Goal: Use online tool/utility: Use online tool/utility

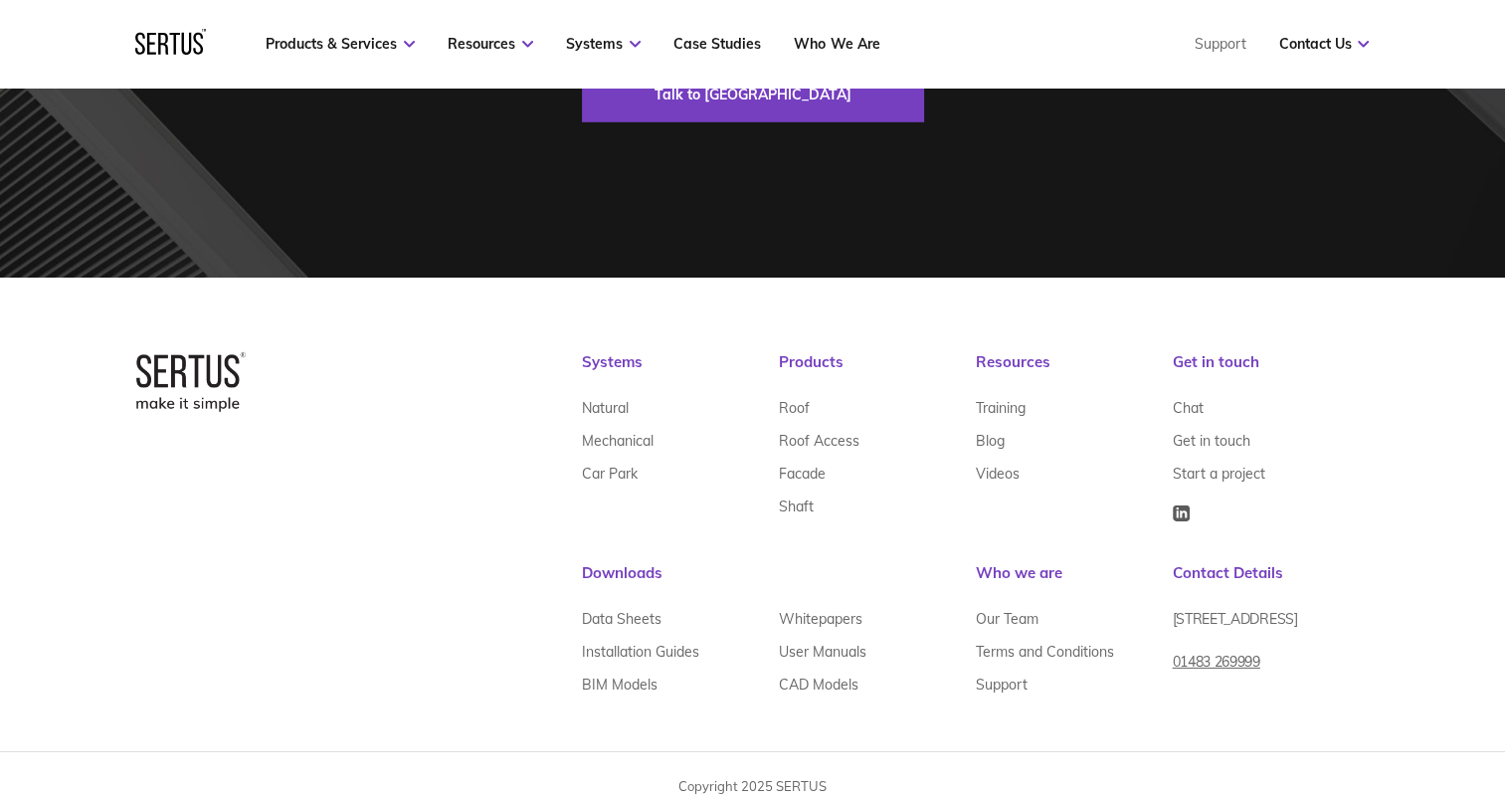
scroll to position [6133, 0]
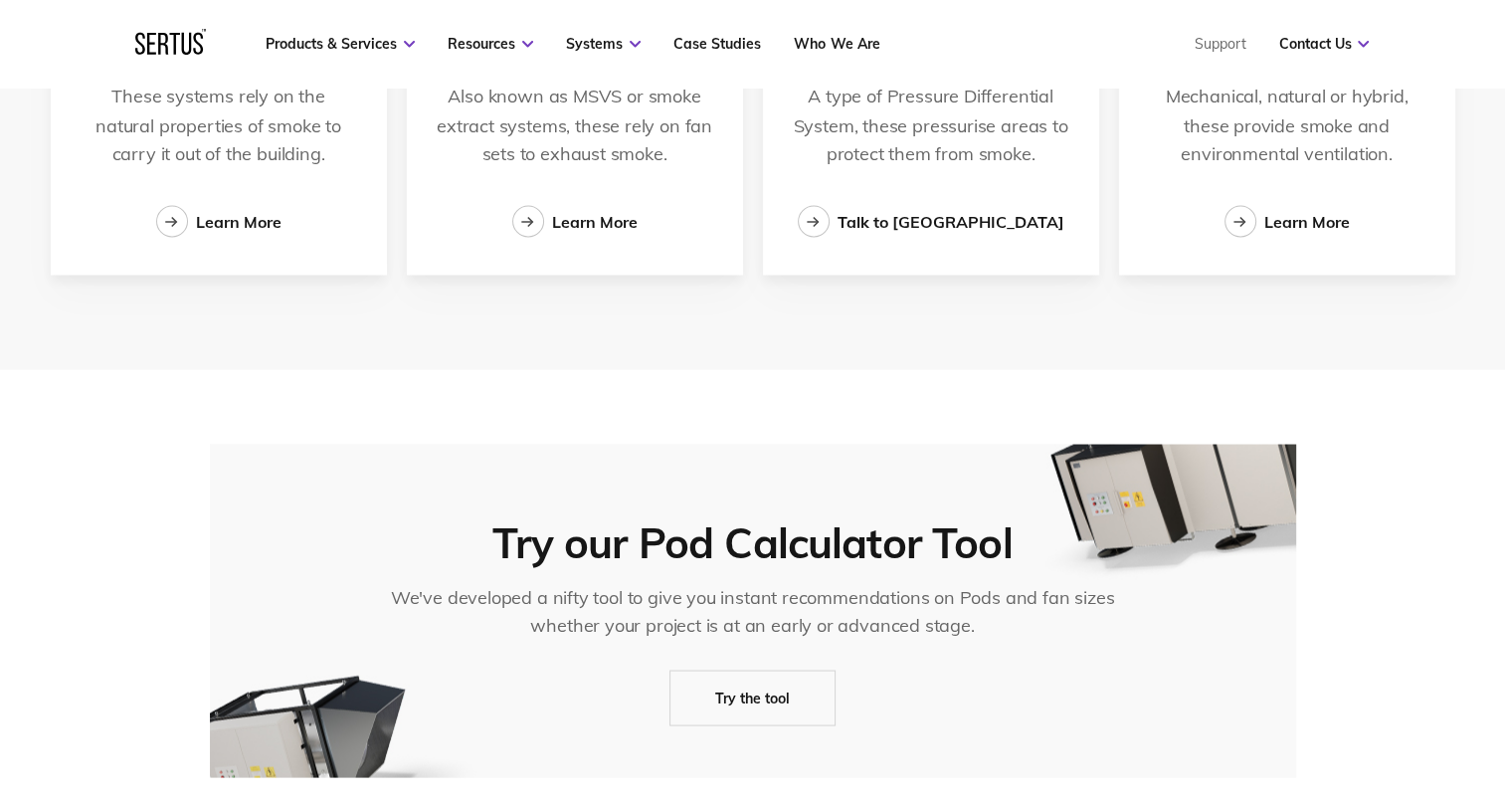
scroll to position [3781, 0]
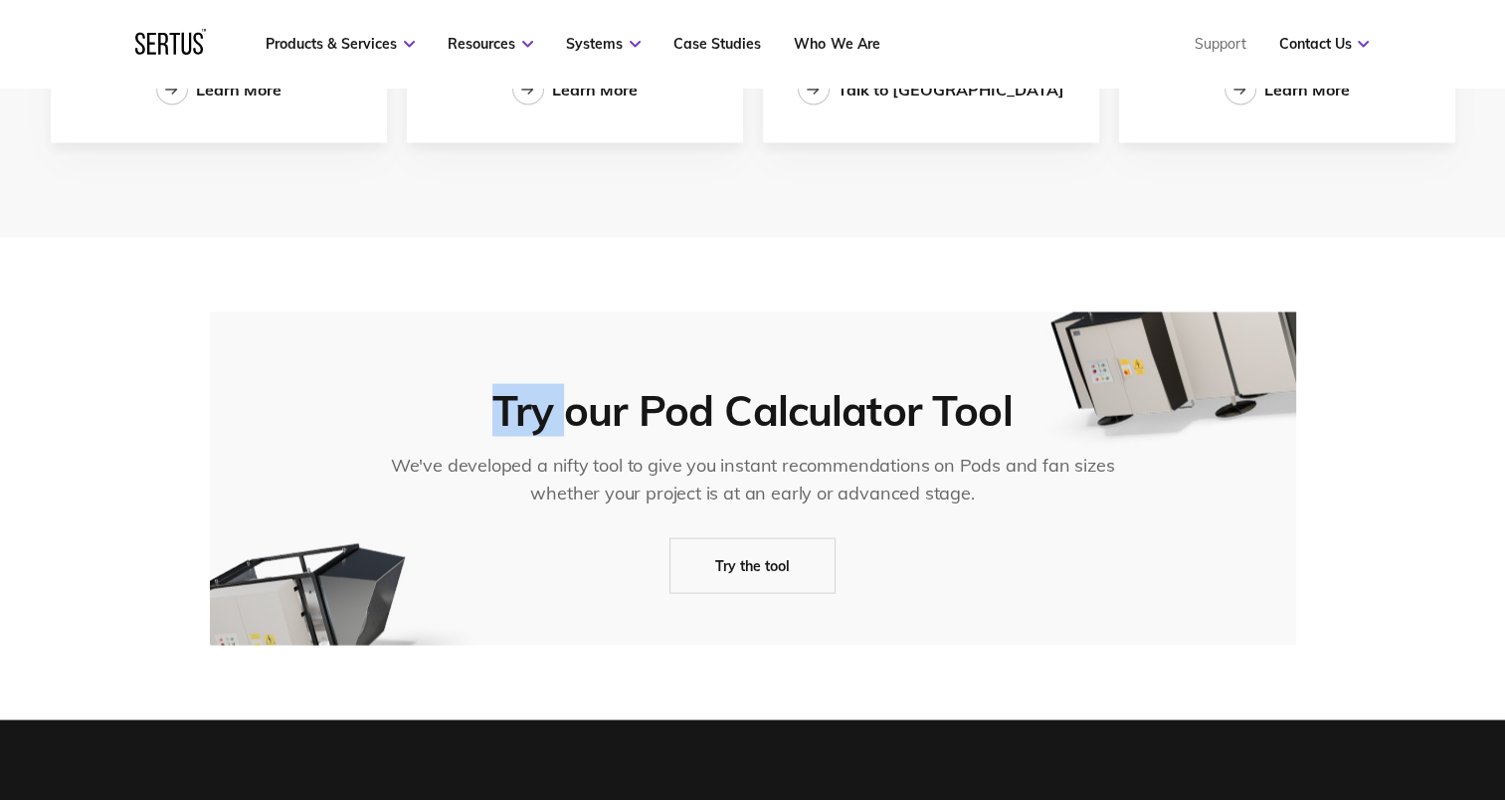
drag, startPoint x: 497, startPoint y: 402, endPoint x: 575, endPoint y: 397, distance: 77.8
click at [575, 397] on div "Try our Pod Calculator Tool" at bounding box center [751, 411] width 519 height 48
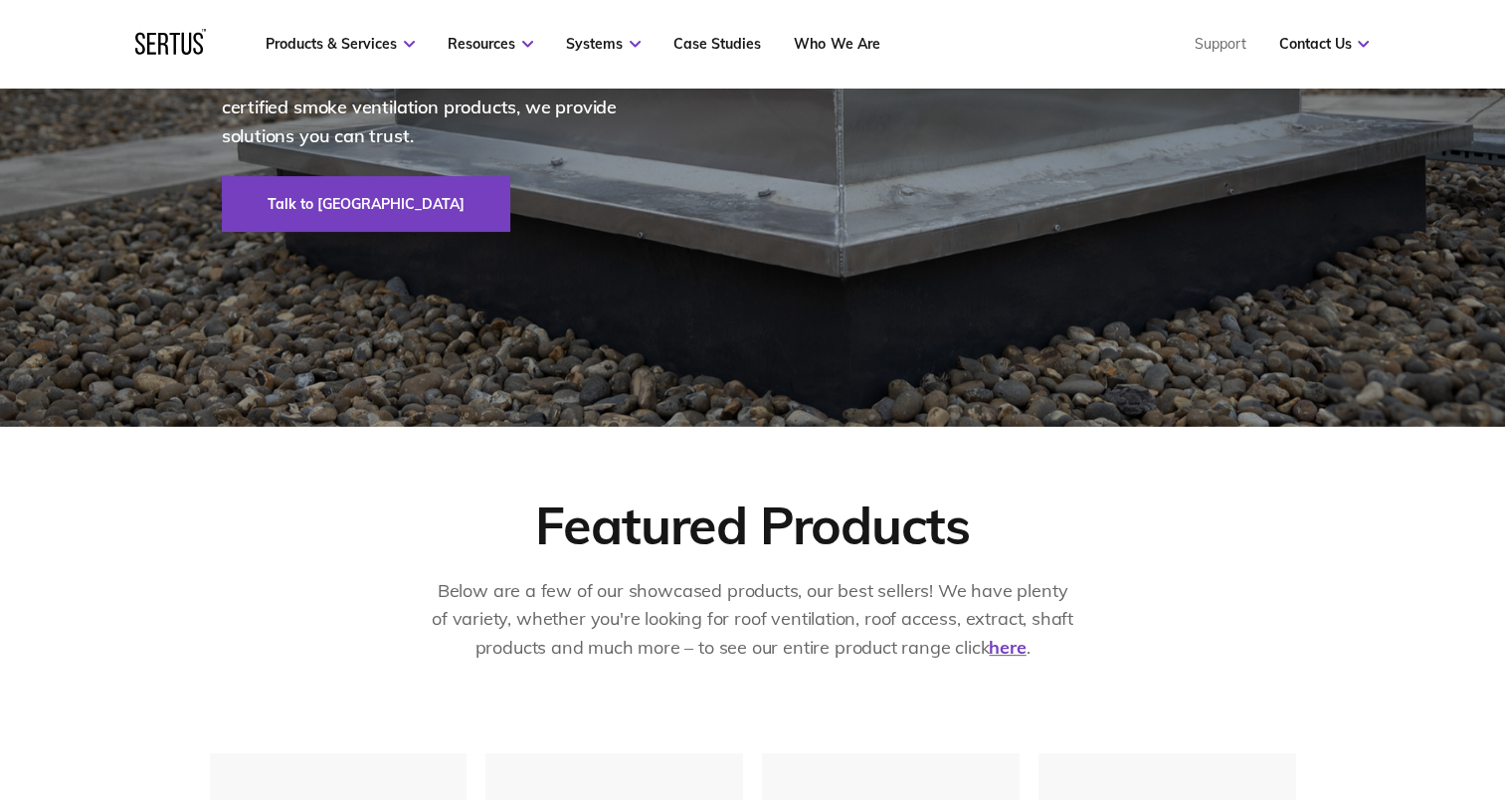
scroll to position [0, 0]
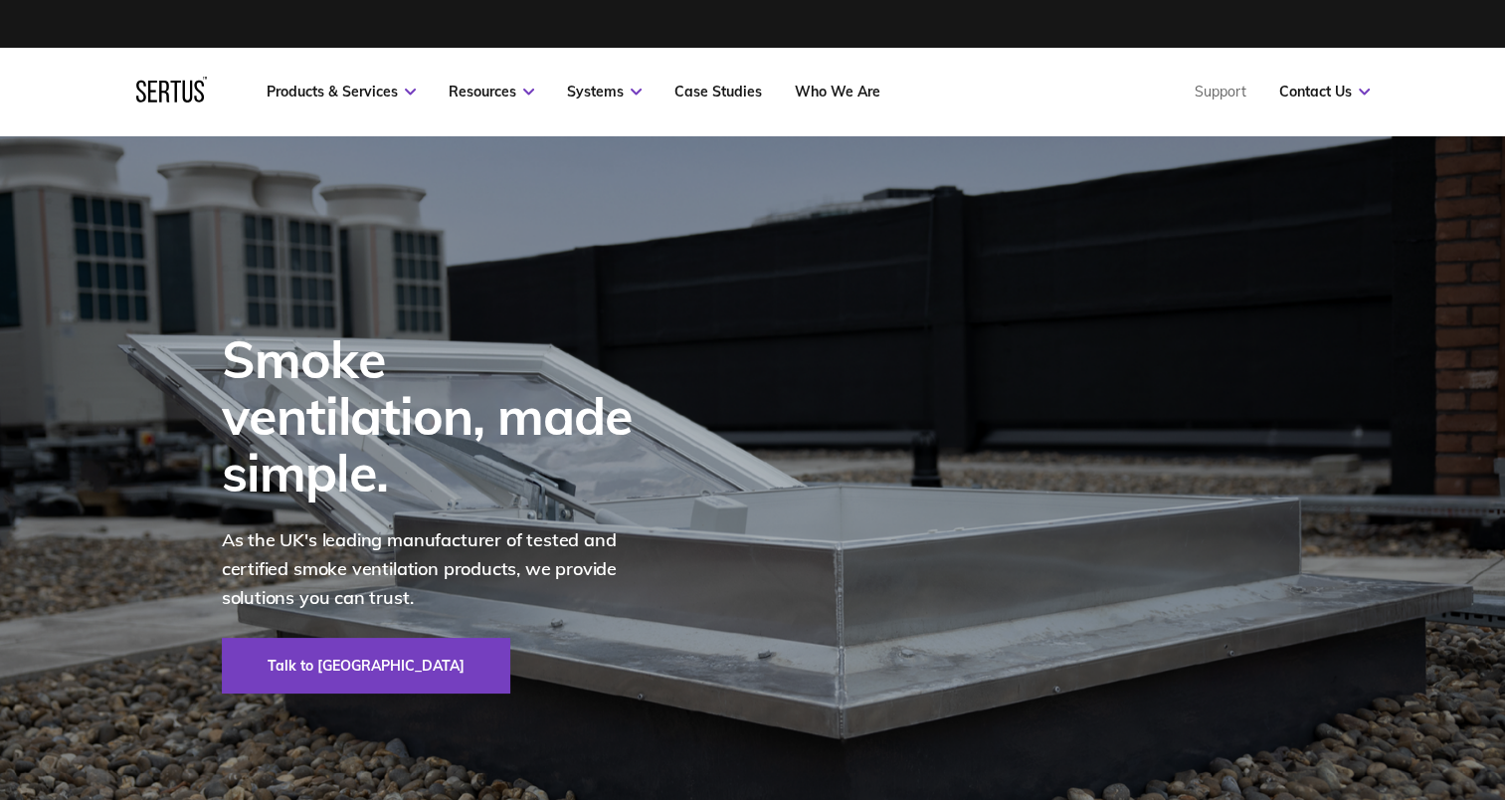
drag, startPoint x: 403, startPoint y: 391, endPoint x: 402, endPoint y: 346, distance: 44.8
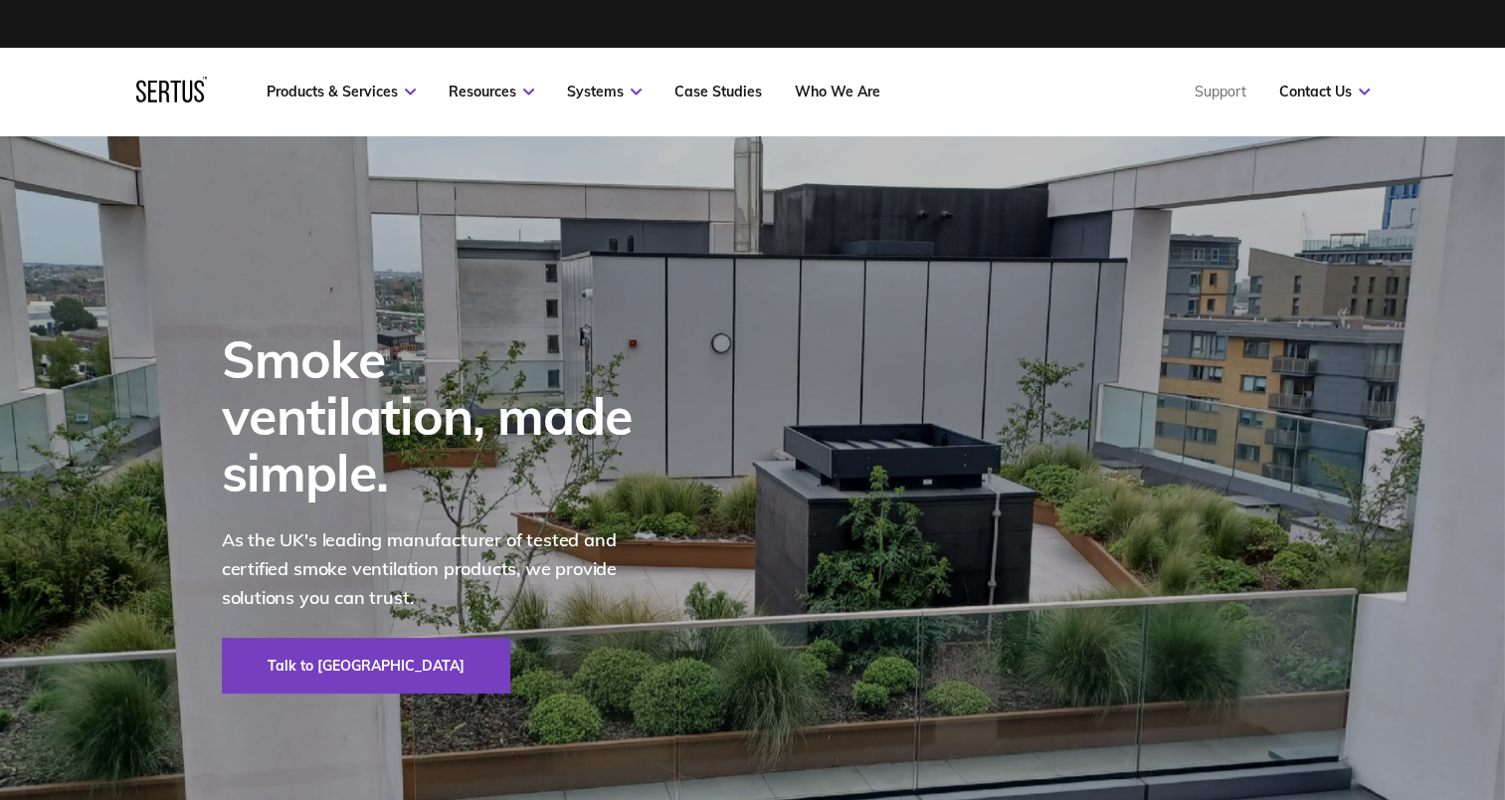
click at [685, 453] on div "Smoke ventilation, made simple. As the UK's leading manufacturer of tested and …" at bounding box center [456, 511] width 468 height 363
drag, startPoint x: 885, startPoint y: 424, endPoint x: 1165, endPoint y: 395, distance: 282.1
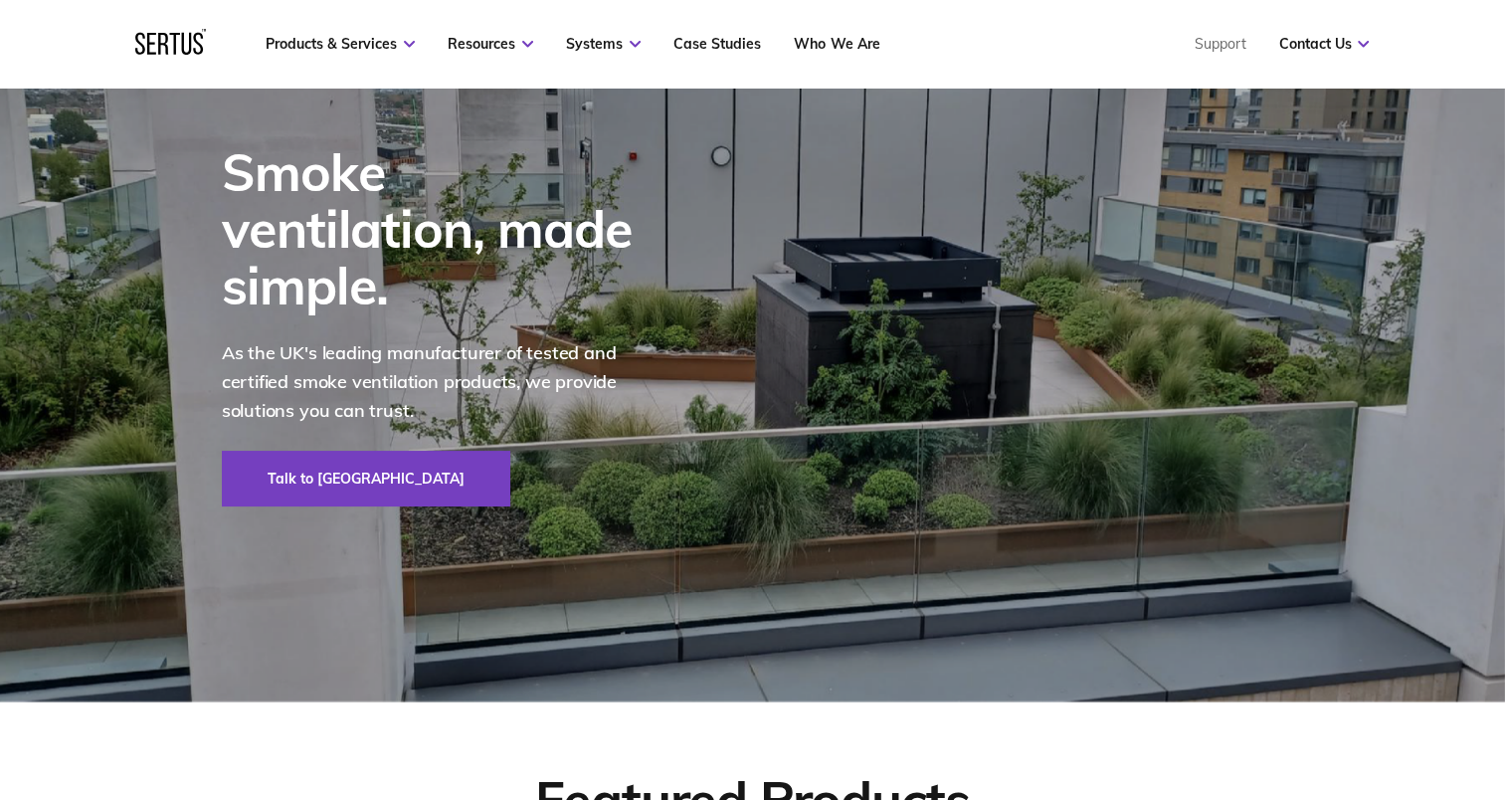
scroll to position [199, 0]
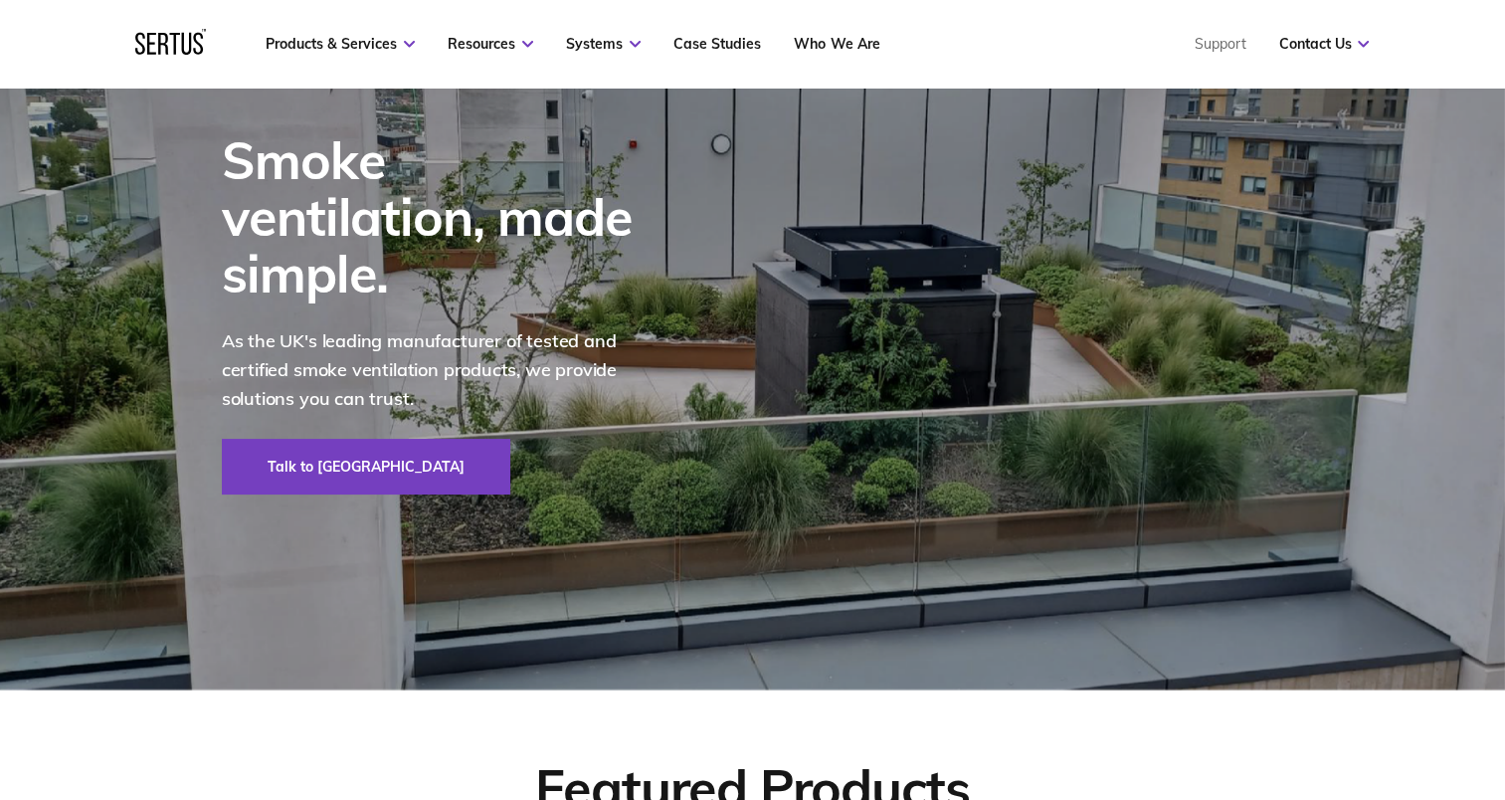
click at [915, 324] on div "Smoke ventilation, made simple. As the UK's leading manufacturer of tested and …" at bounding box center [753, 312] width 1166 height 753
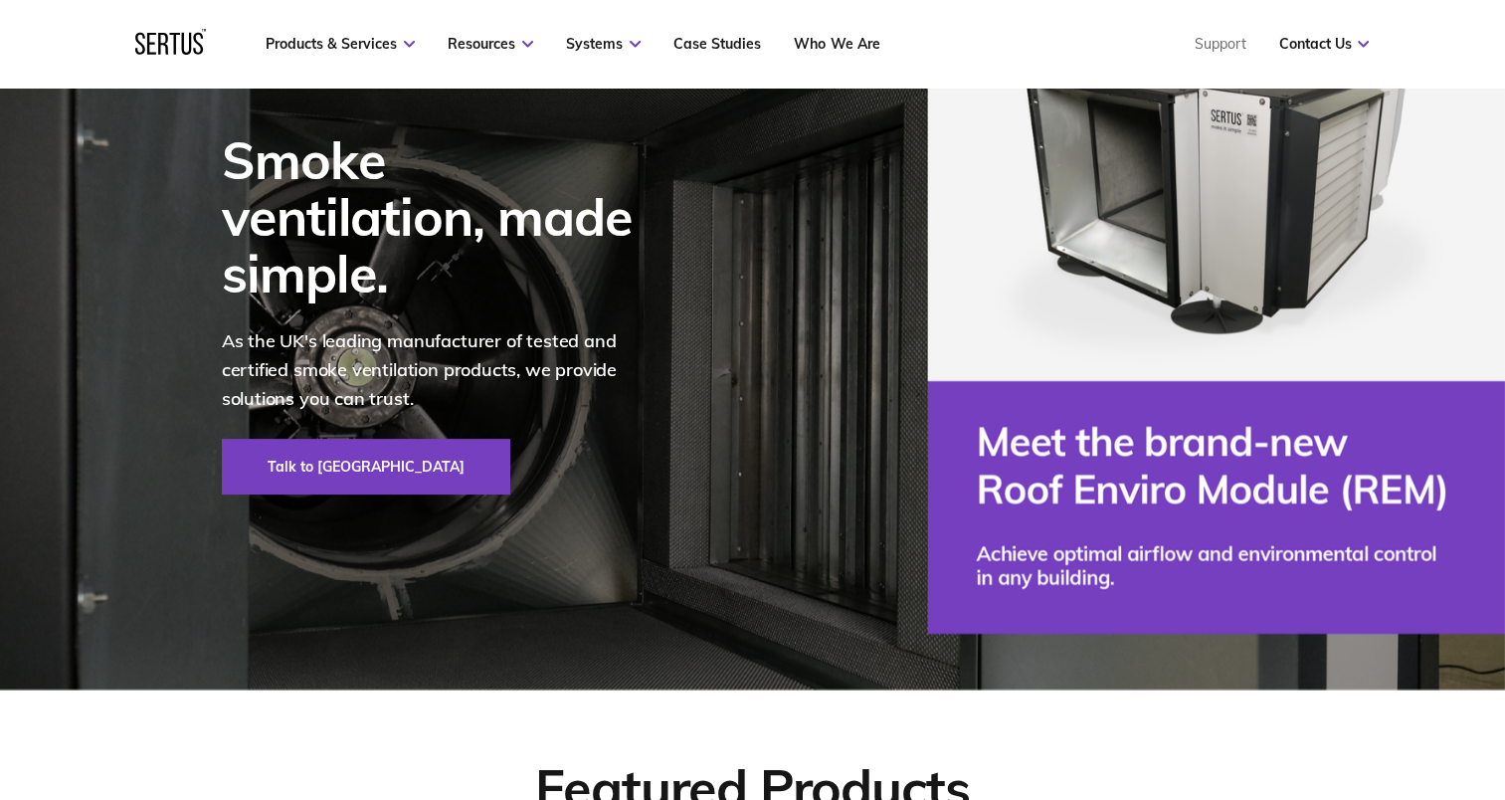
click at [712, 218] on div "Smoke ventilation, made simple. As the UK's leading manufacturer of tested and …" at bounding box center [753, 312] width 1166 height 753
click at [824, 302] on div "Smoke ventilation, made simple. As the UK's leading manufacturer of tested and …" at bounding box center [753, 312] width 1166 height 753
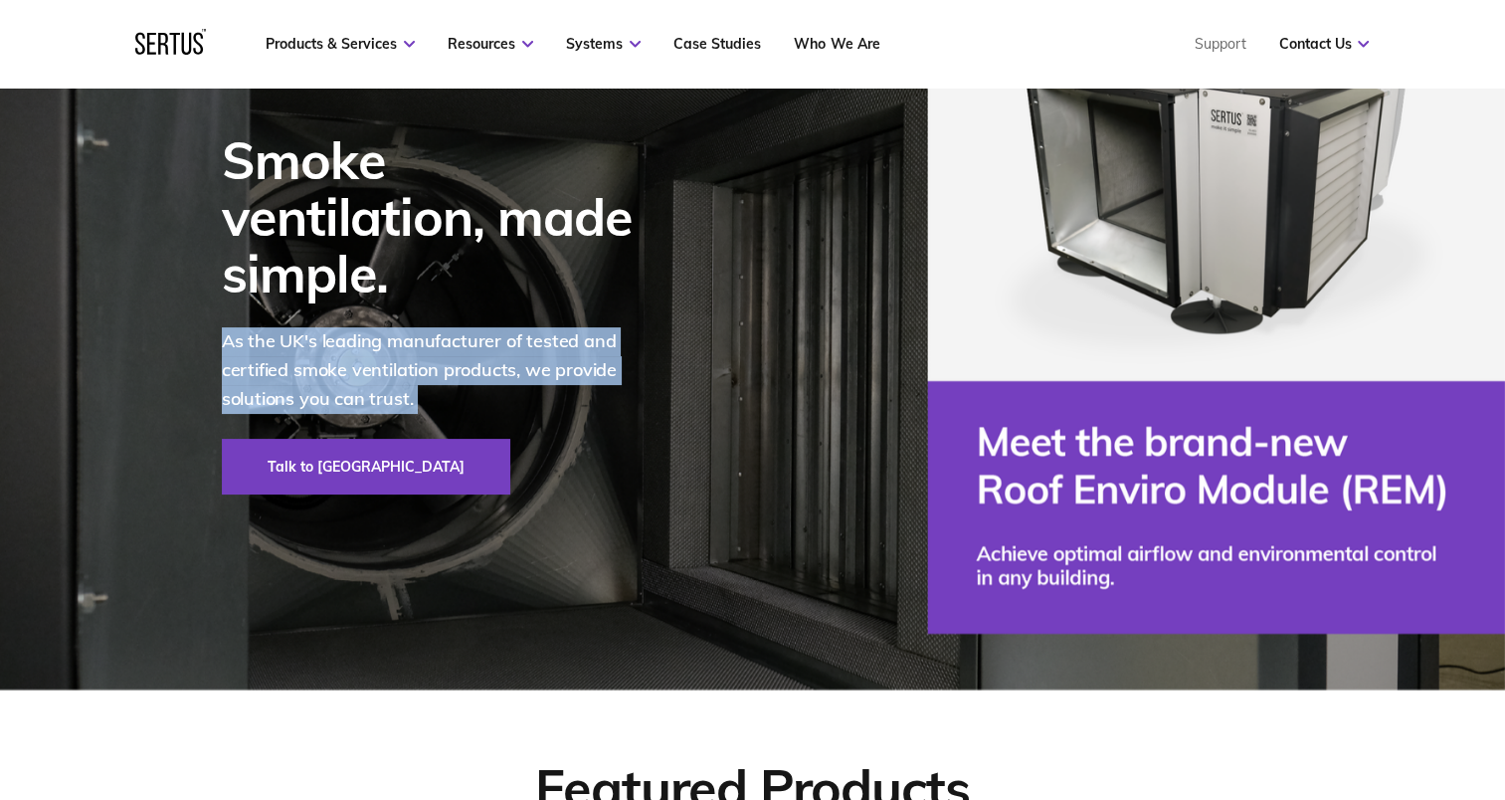
click at [824, 302] on div "Smoke ventilation, made simple. As the UK's leading manufacturer of tested and …" at bounding box center [753, 312] width 1166 height 753
drag, startPoint x: 824, startPoint y: 302, endPoint x: 812, endPoint y: 341, distance: 40.6
click at [812, 341] on div "Smoke ventilation, made simple. As the UK's leading manufacturer of tested and …" at bounding box center [753, 312] width 1166 height 753
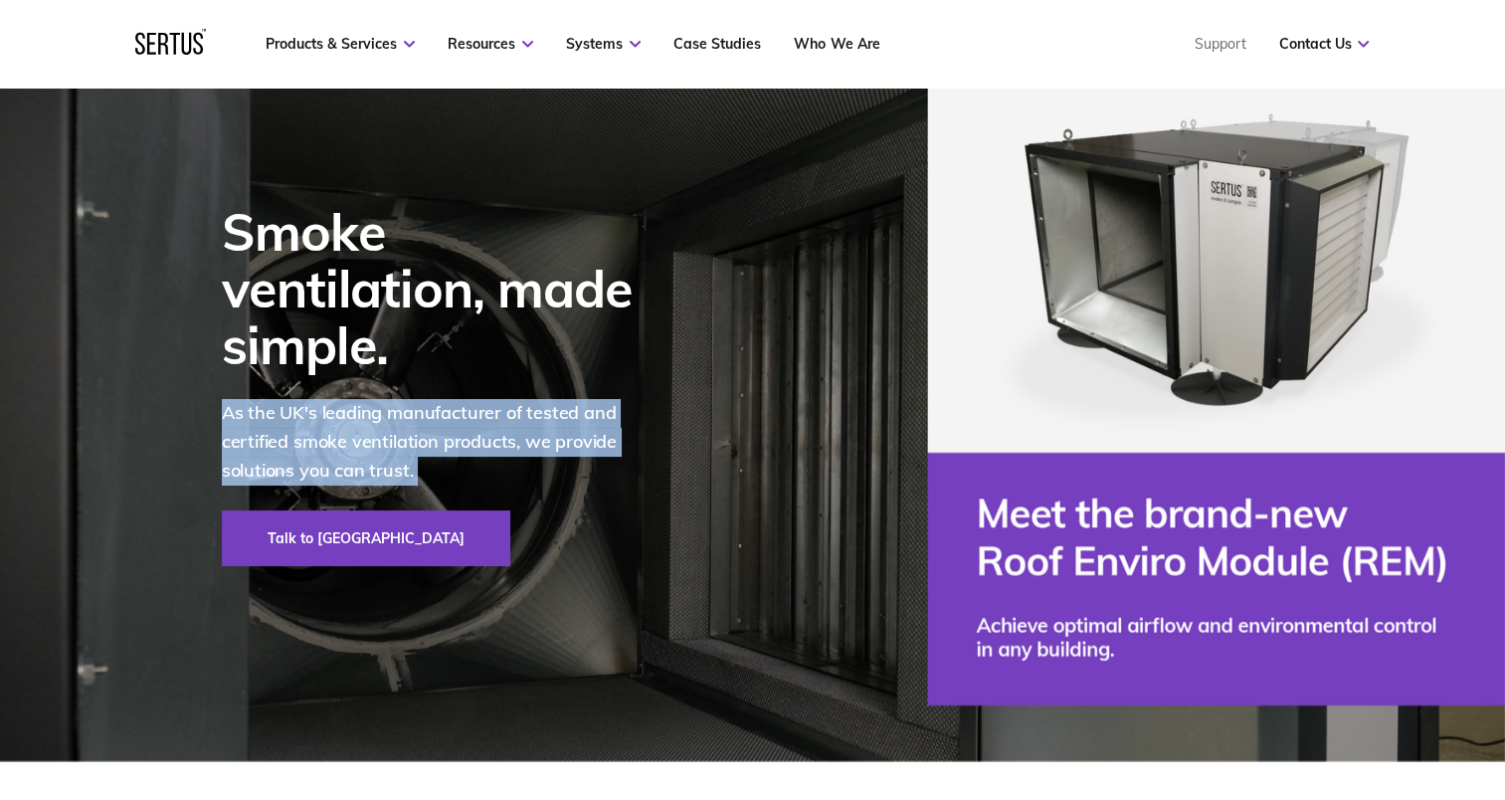
scroll to position [99, 0]
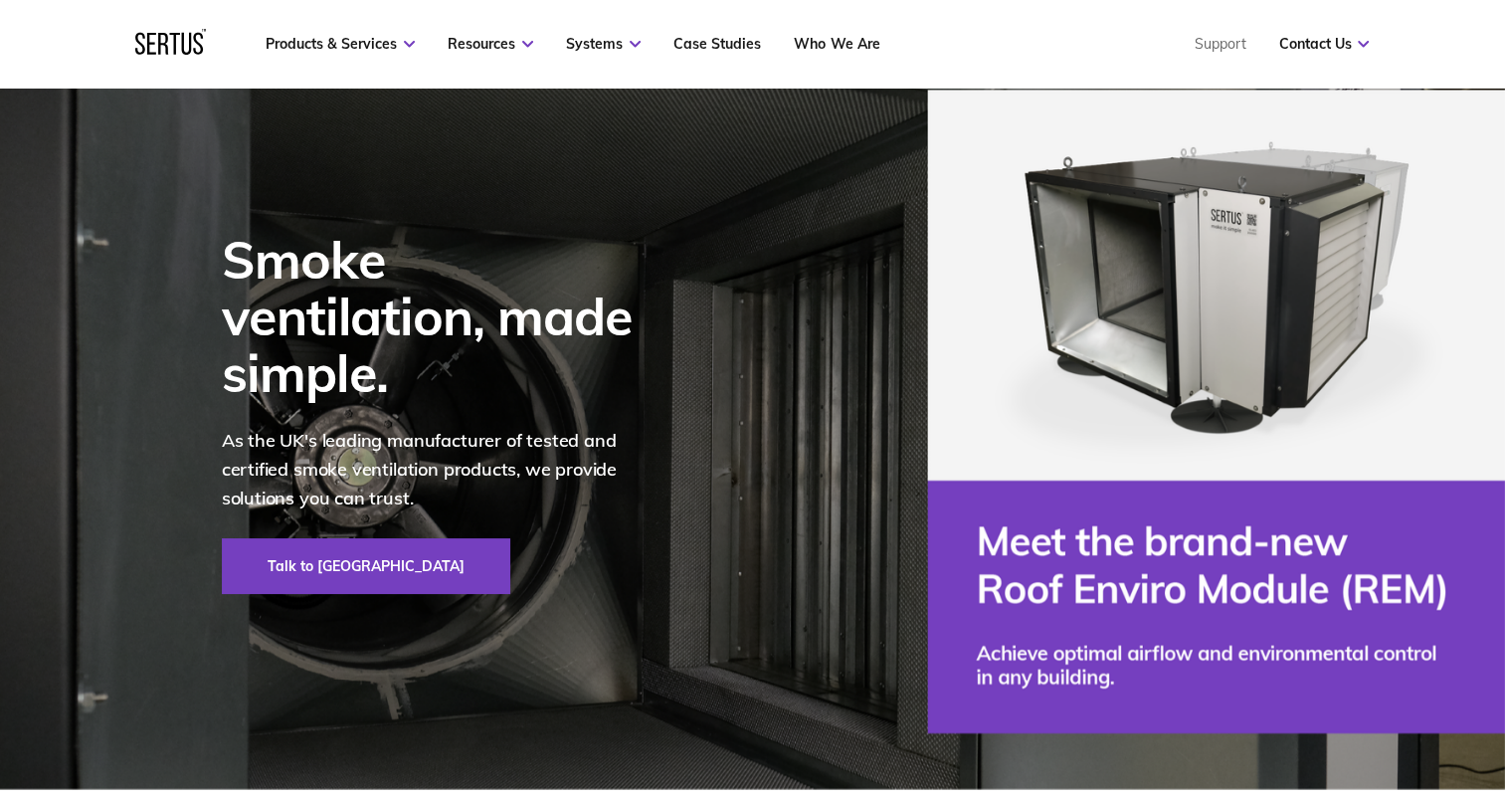
click at [866, 336] on div "Smoke ventilation, made simple. As the UK's leading manufacturer of tested and …" at bounding box center [753, 412] width 1166 height 753
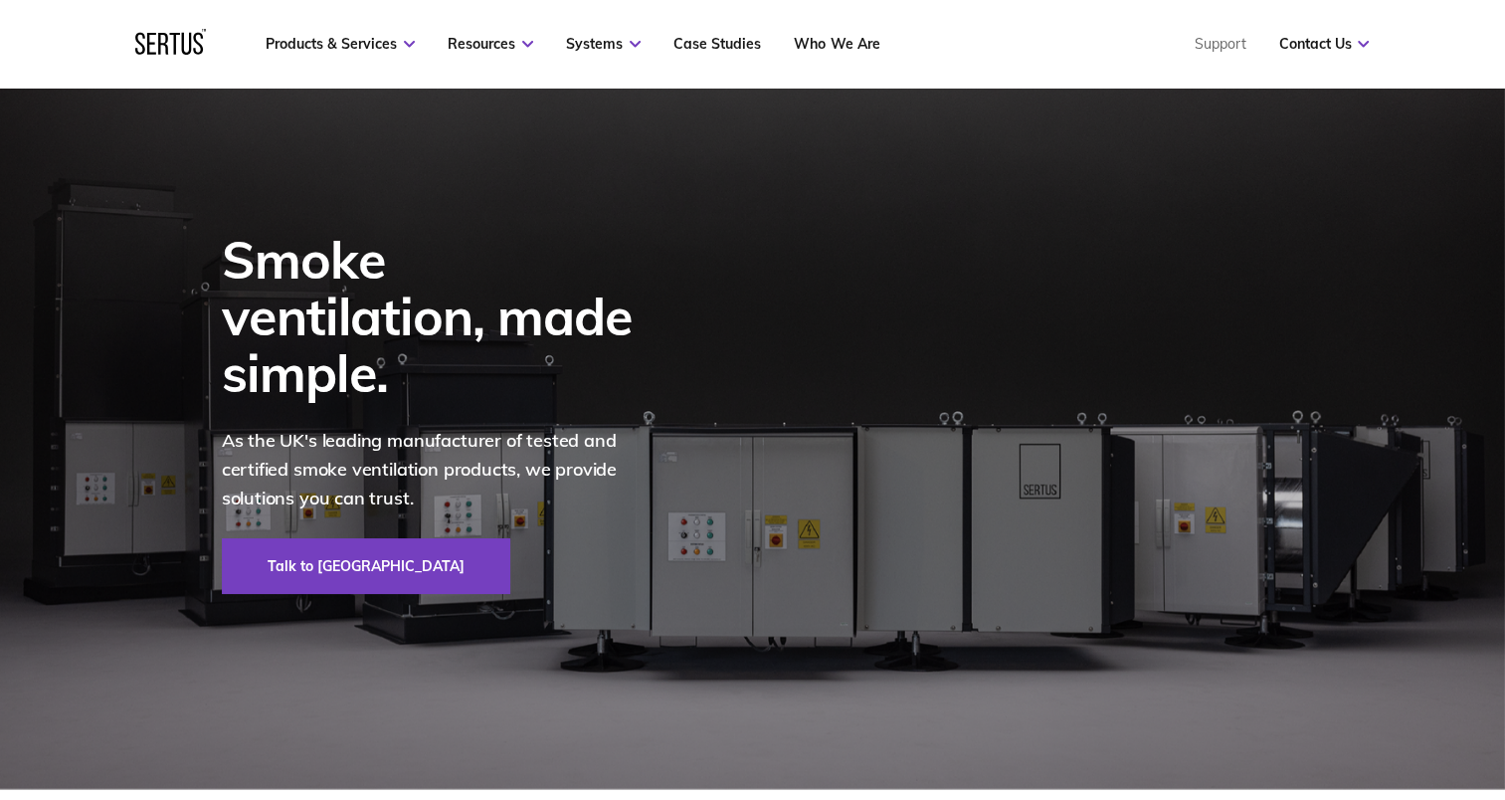
click at [796, 369] on div "Smoke ventilation, made simple. As the UK's leading manufacturer of tested and …" at bounding box center [753, 412] width 1166 height 753
